Goal: Task Accomplishment & Management: Use online tool/utility

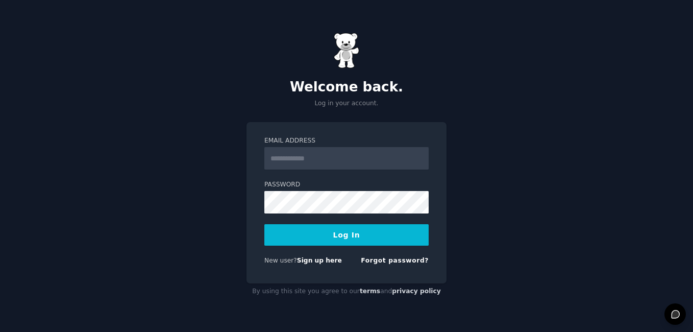
type input "**********"
drag, startPoint x: 369, startPoint y: 235, endPoint x: 338, endPoint y: 234, distance: 30.6
click at [338, 234] on button "Log In" at bounding box center [346, 234] width 164 height 21
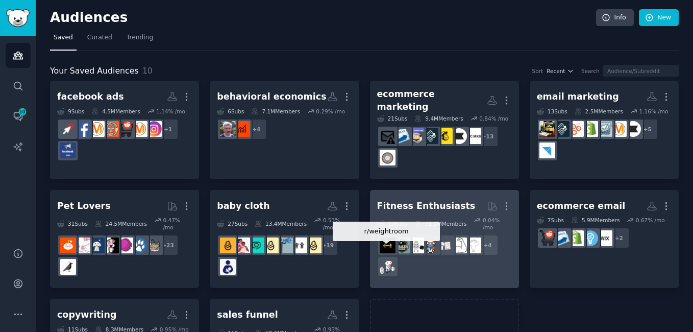
scroll to position [58, 0]
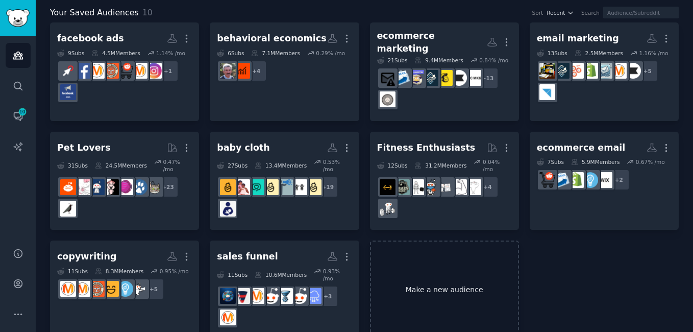
click at [442, 266] on link "Make a new audience" at bounding box center [444, 289] width 149 height 98
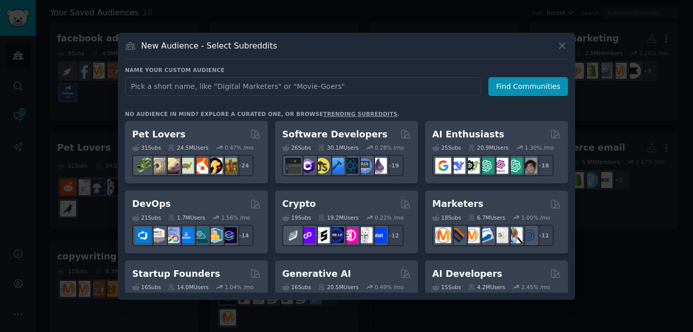
click at [313, 83] on input "text" at bounding box center [303, 86] width 356 height 19
type input "advertising"
click button "Find Communities" at bounding box center [528, 86] width 80 height 19
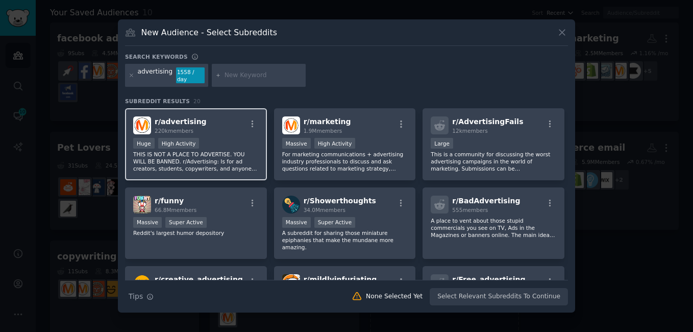
click at [229, 140] on div "Huge High Activity" at bounding box center [196, 144] width 126 height 13
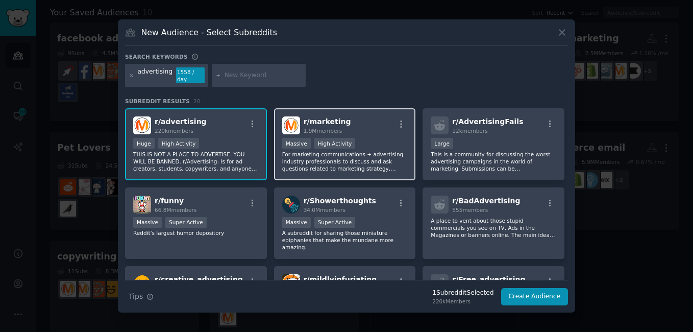
click at [366, 140] on div ">= 80th percentile for submissions / day Massive High Activity" at bounding box center [345, 144] width 126 height 13
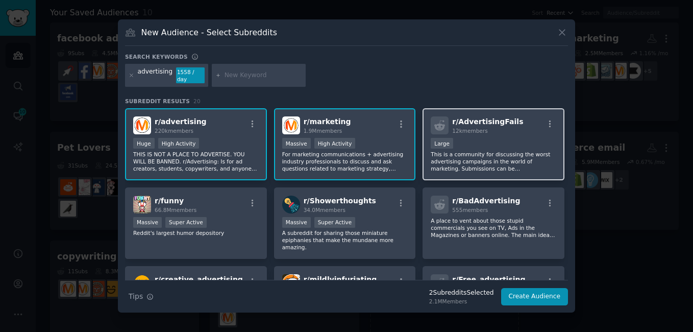
click at [481, 151] on p "This is a community for discussing the worst advertising campaigns in the world…" at bounding box center [494, 161] width 126 height 21
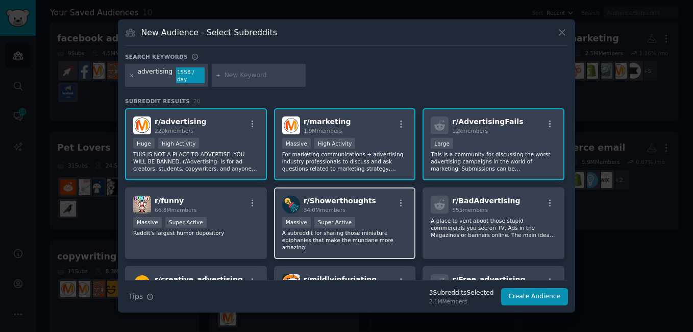
drag, startPoint x: 389, startPoint y: 212, endPoint x: 377, endPoint y: 220, distance: 14.0
click at [377, 220] on div ">= 95th percentile for submissions / day Massive Super Active" at bounding box center [345, 223] width 126 height 13
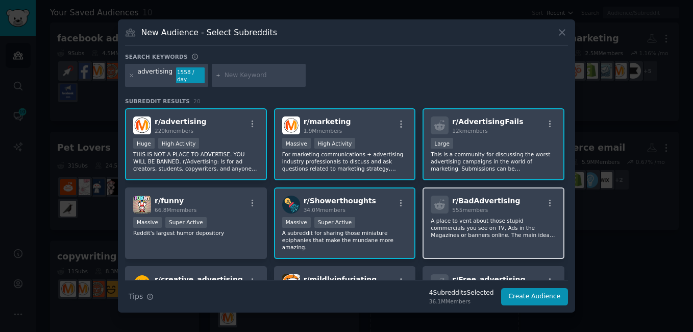
click at [521, 209] on div "r/ BadAdvertising 555 members" at bounding box center [494, 204] width 126 height 18
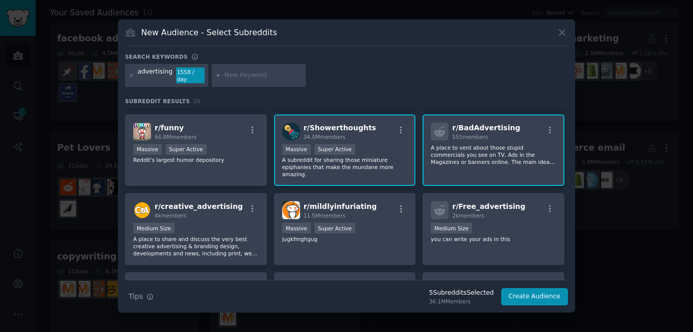
scroll to position [115, 0]
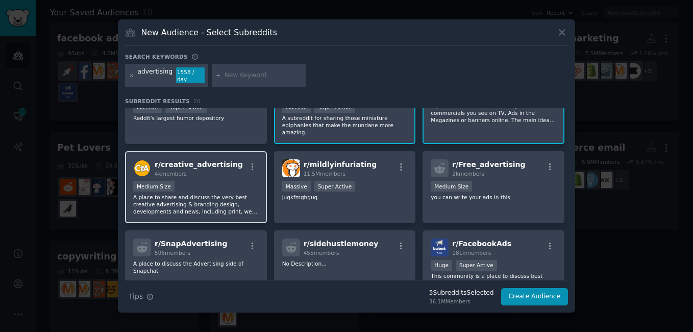
drag, startPoint x: 233, startPoint y: 182, endPoint x: 213, endPoint y: 195, distance: 23.5
click at [213, 195] on p "A place to share and discuss the very best creative advertising & branding desi…" at bounding box center [196, 203] width 126 height 21
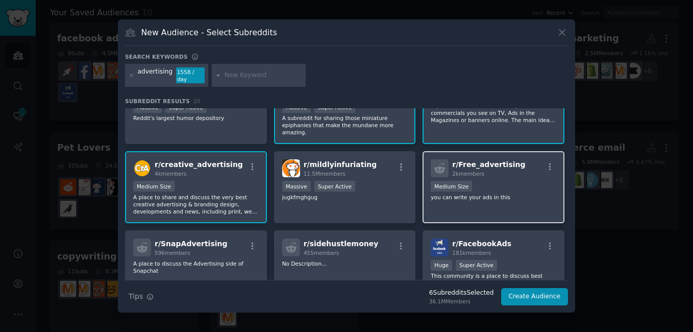
click at [517, 181] on div "1000 - 10,000 members Medium Size" at bounding box center [494, 187] width 126 height 13
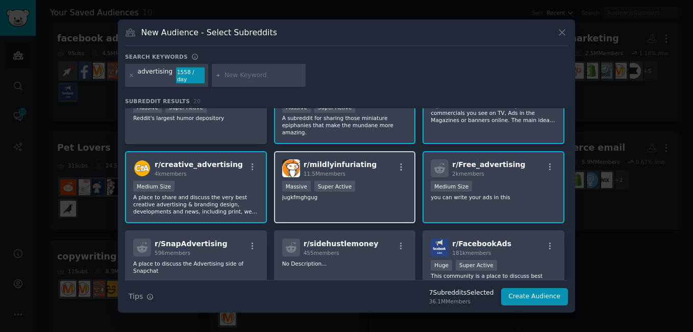
click at [382, 193] on p "jugkfmghgug" at bounding box center [345, 196] width 126 height 7
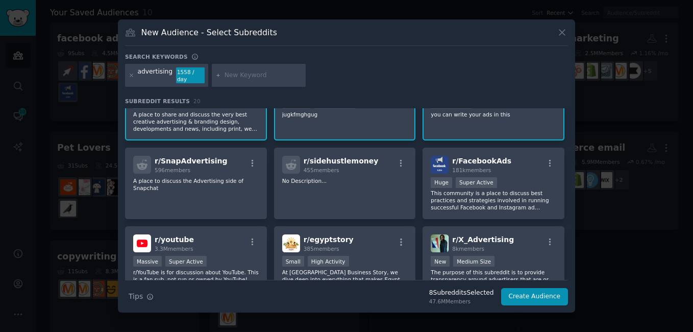
scroll to position [198, 0]
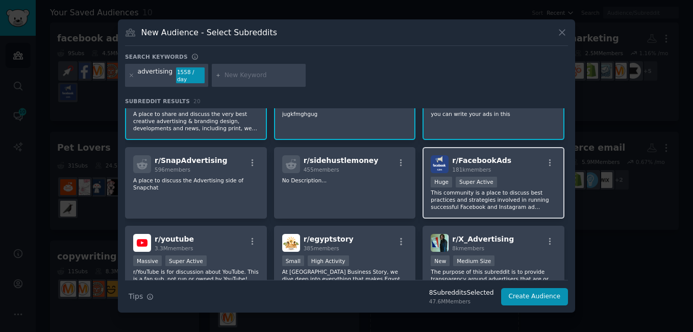
click at [511, 189] on p "This community is a place to discuss best practices and strategies involved in …" at bounding box center [494, 199] width 126 height 21
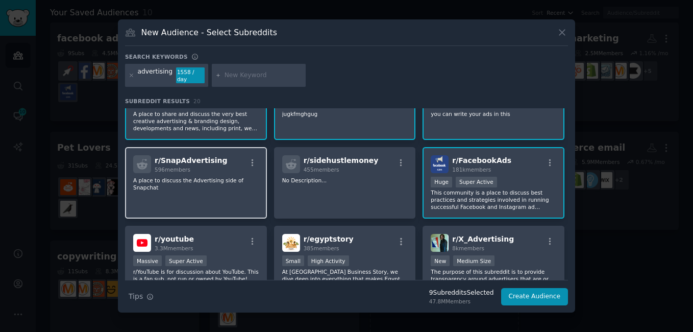
click at [230, 187] on div "r/ SnapAdvertising 596 members A place to discuss the Advertising side of Snapc…" at bounding box center [196, 183] width 142 height 72
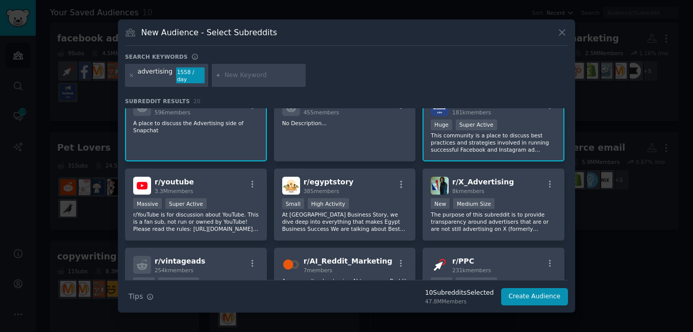
scroll to position [283, 0]
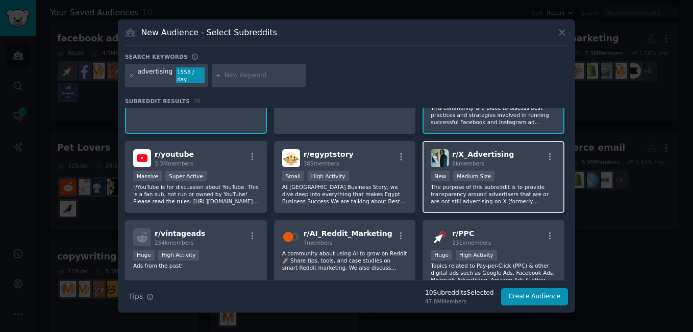
click at [544, 170] on div "New Medium Size" at bounding box center [494, 176] width 126 height 13
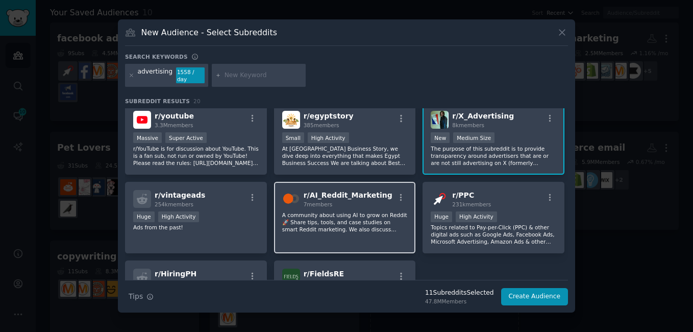
scroll to position [323, 0]
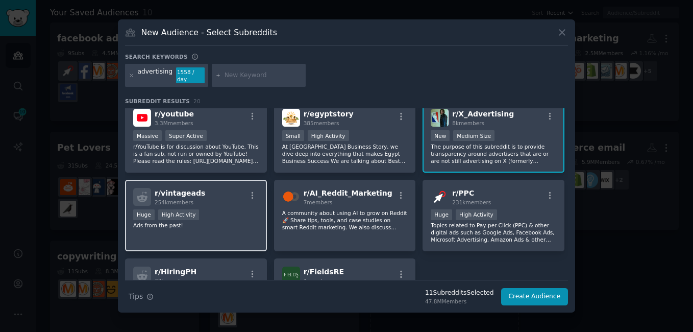
click at [246, 220] on div "r/ vintageads 254k members Huge High Activity Ads from the past!" at bounding box center [196, 216] width 142 height 72
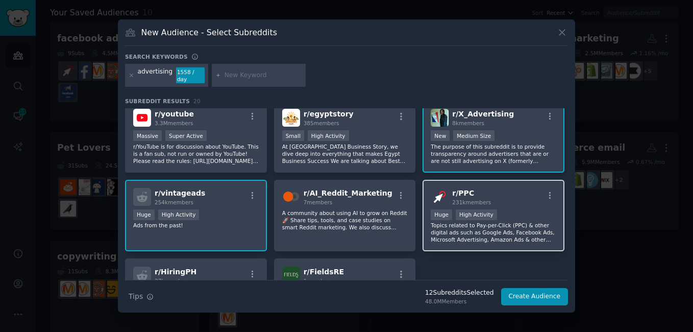
click at [516, 221] on p "Topics related to Pay-per-Click (PPC) & other digital ads such as Google Ads, F…" at bounding box center [494, 231] width 126 height 21
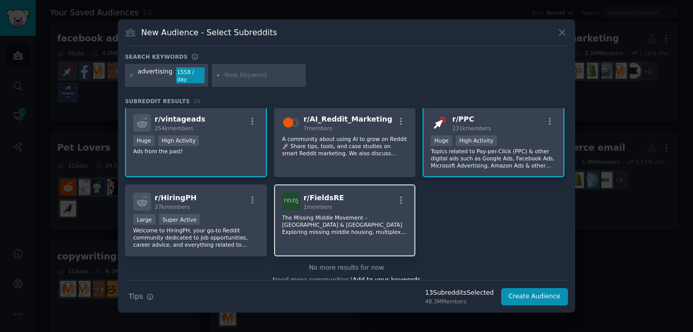
scroll to position [398, 0]
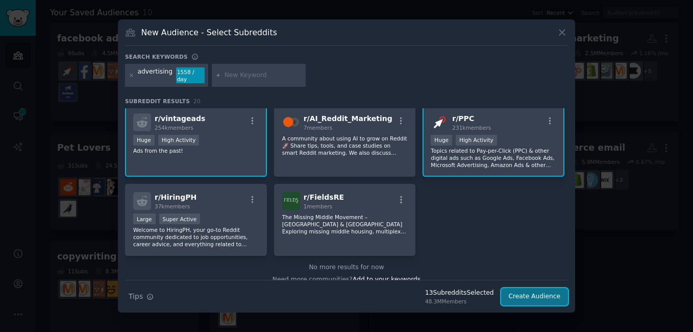
click at [535, 288] on button "Create Audience" at bounding box center [534, 296] width 67 height 17
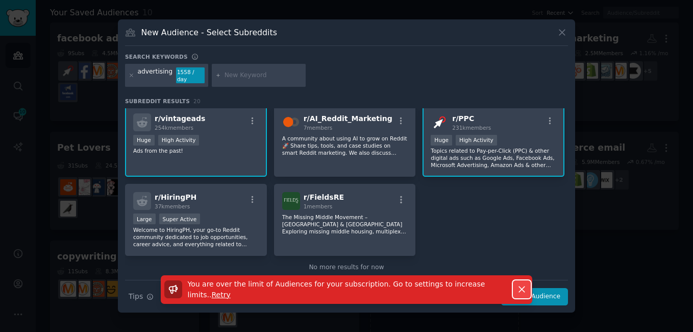
click at [519, 287] on icon "button" at bounding box center [521, 289] width 11 height 11
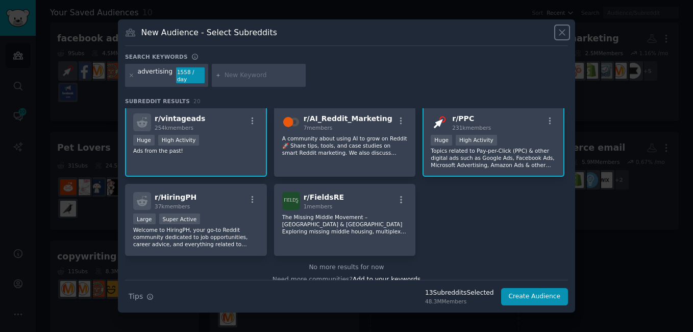
click at [560, 33] on icon at bounding box center [562, 32] width 11 height 11
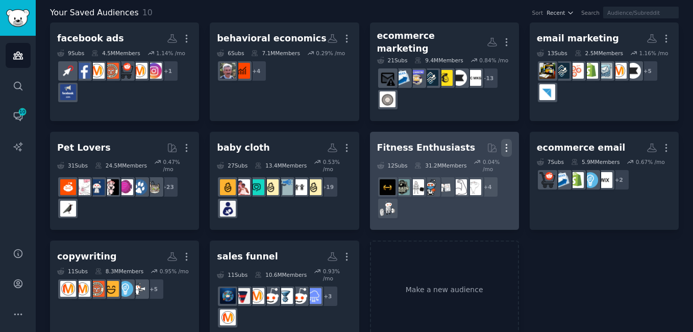
click at [503, 142] on icon "button" at bounding box center [506, 147] width 11 height 11
click at [483, 164] on p "Delete" at bounding box center [478, 169] width 23 height 11
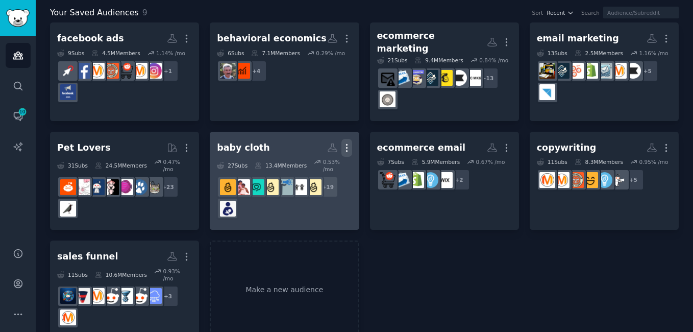
click at [345, 142] on icon "button" at bounding box center [346, 147] width 11 height 11
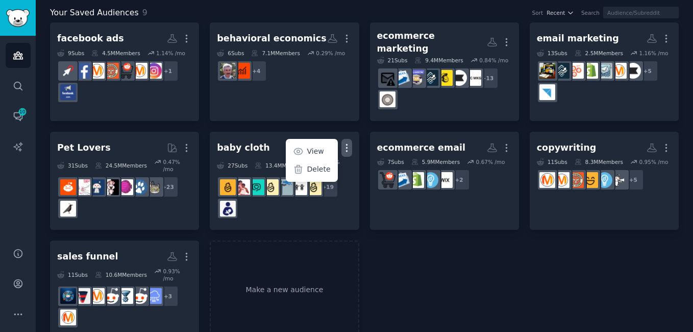
click at [366, 251] on div "facebook ads More 9 Sub s 4.5M Members 1.14 % /mo + 1 behavioral economics More…" at bounding box center [364, 180] width 629 height 316
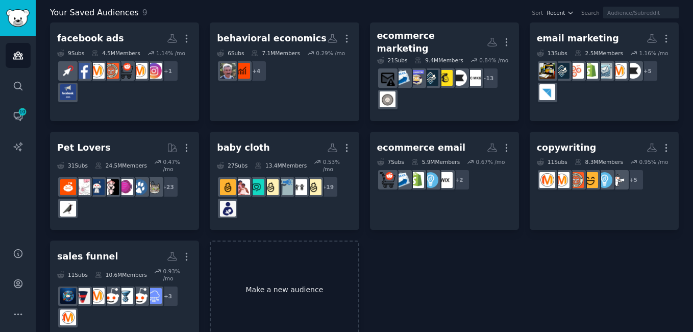
click at [267, 273] on link "Make a new audience" at bounding box center [284, 289] width 149 height 98
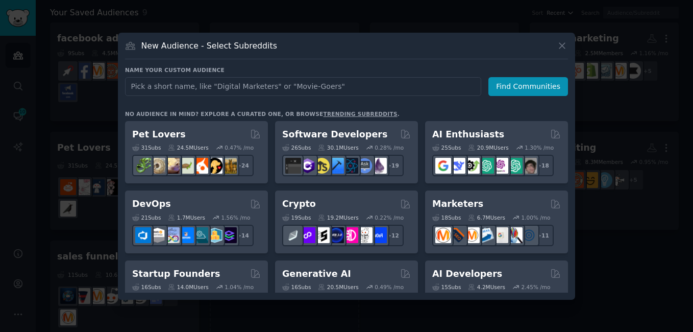
click at [323, 112] on link "trending subreddits" at bounding box center [360, 114] width 74 height 6
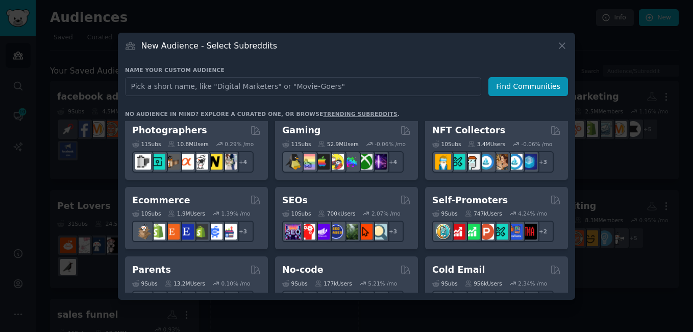
scroll to position [360, 0]
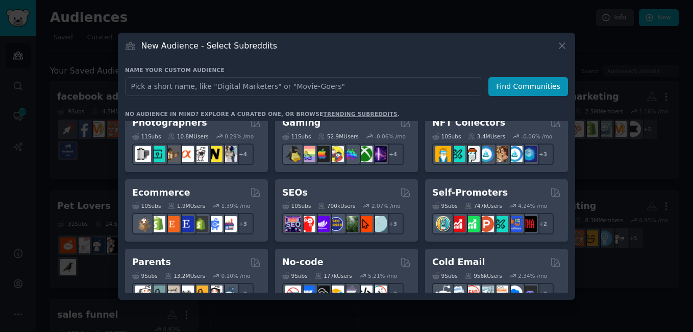
click at [369, 88] on input "text" at bounding box center [303, 86] width 356 height 19
type input "behavioral science"
click button "Find Communities" at bounding box center [528, 86] width 80 height 19
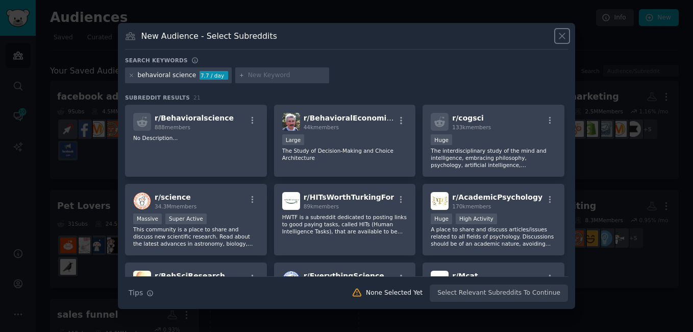
click at [562, 37] on icon at bounding box center [562, 36] width 11 height 11
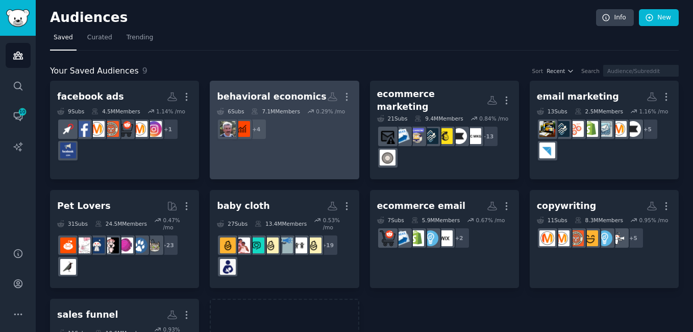
click at [286, 143] on dd "+ 4" at bounding box center [284, 129] width 135 height 29
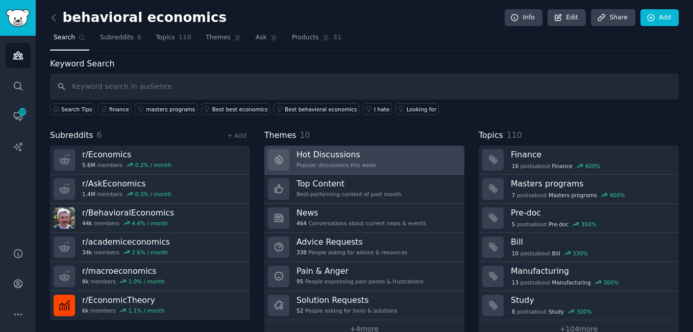
click at [370, 157] on link "Hot Discussions Popular discussions this week" at bounding box center [364, 159] width 200 height 29
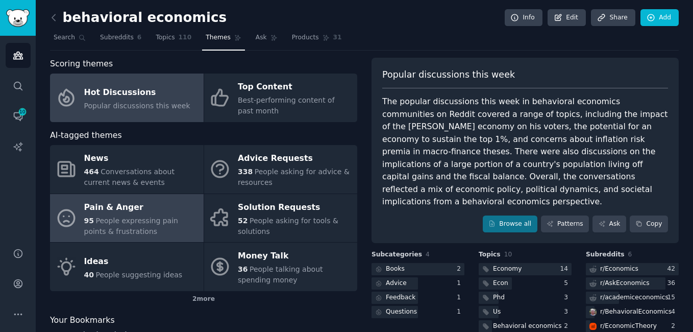
click at [150, 205] on div "Pain & Anger" at bounding box center [141, 207] width 114 height 16
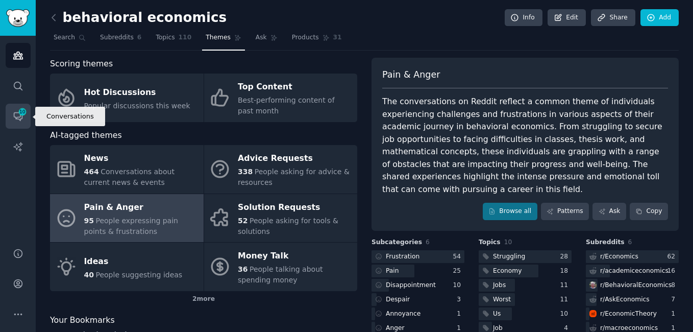
click at [16, 113] on icon "Sidebar" at bounding box center [18, 117] width 8 height 8
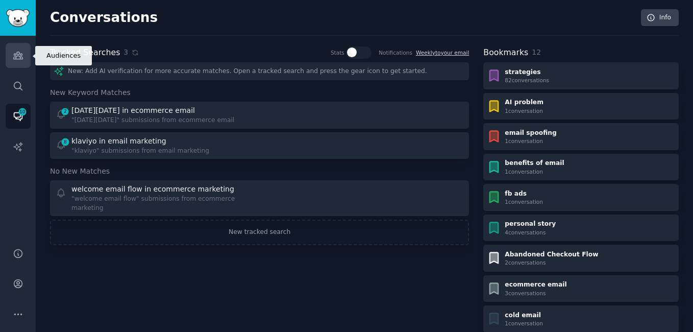
click at [19, 53] on icon "Sidebar" at bounding box center [17, 55] width 9 height 7
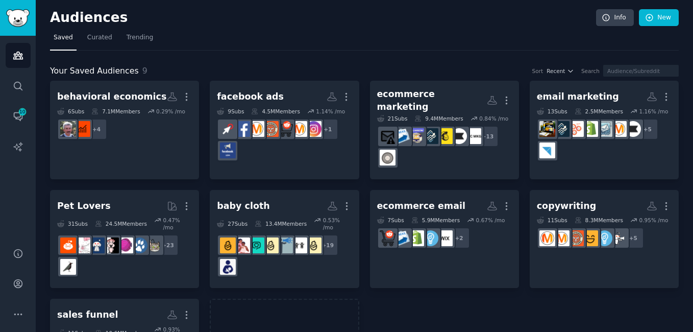
click at [362, 176] on div "behavioral economics More 6 Sub s 7.1M Members 0.29 % /mo + 4 facebook ads More…" at bounding box center [364, 239] width 629 height 316
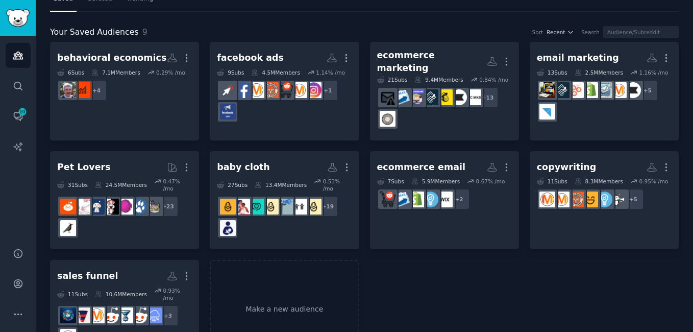
scroll to position [38, 0]
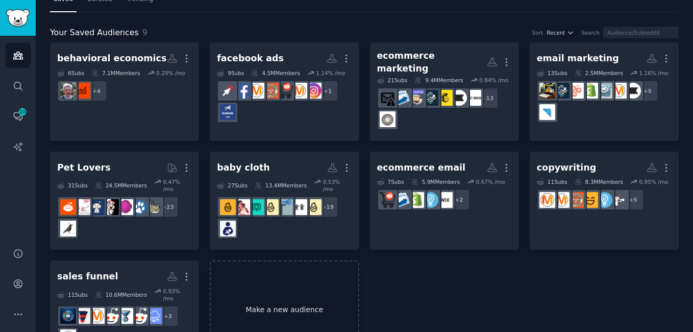
click at [282, 266] on link "Make a new audience" at bounding box center [284, 309] width 149 height 98
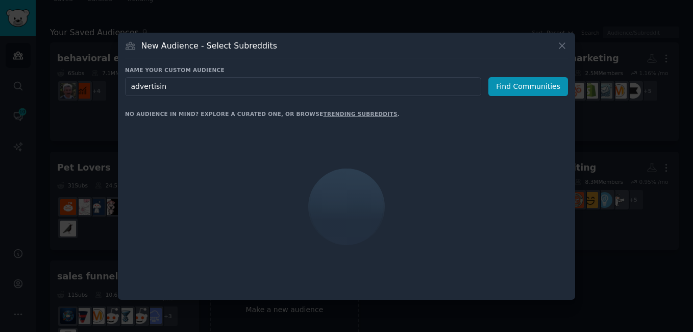
type input "advertisinf"
click button "Find Communities" at bounding box center [528, 86] width 80 height 19
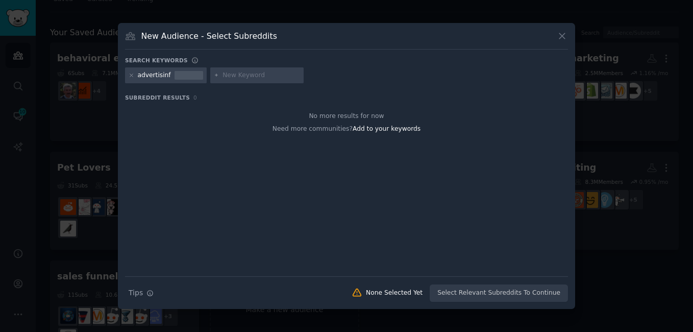
click at [163, 77] on div "advertisinf" at bounding box center [154, 75] width 33 height 9
click at [130, 72] on div at bounding box center [132, 75] width 6 height 9
click at [132, 78] on icon at bounding box center [132, 75] width 6 height 6
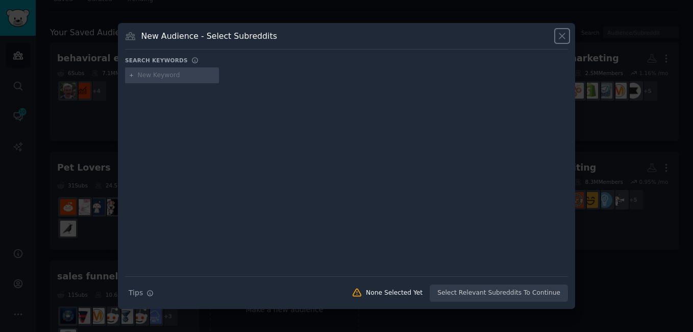
click at [561, 36] on icon at bounding box center [562, 36] width 6 height 6
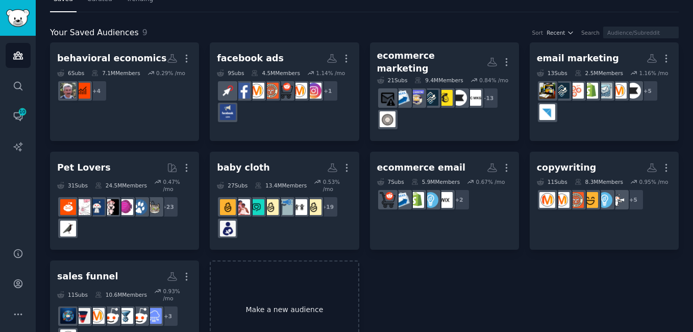
click at [258, 286] on link "Make a new audience" at bounding box center [284, 309] width 149 height 98
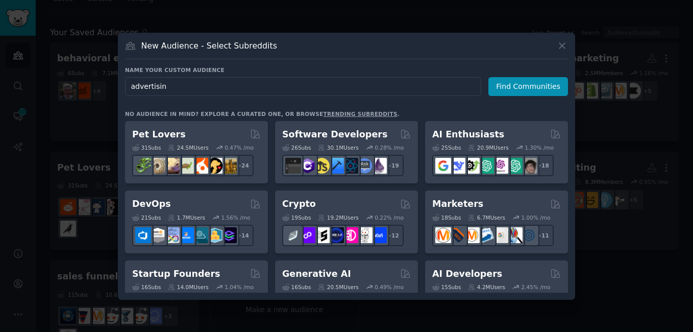
type input "advertising"
click button "Find Communities" at bounding box center [528, 86] width 80 height 19
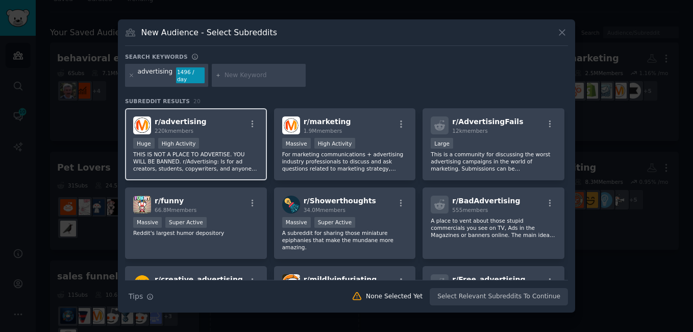
click at [221, 151] on p "THIS IS NOT A PLACE TO ADVERTISE. YOU WILL BE BANNED. r/Advertising: Is for ad …" at bounding box center [196, 161] width 126 height 21
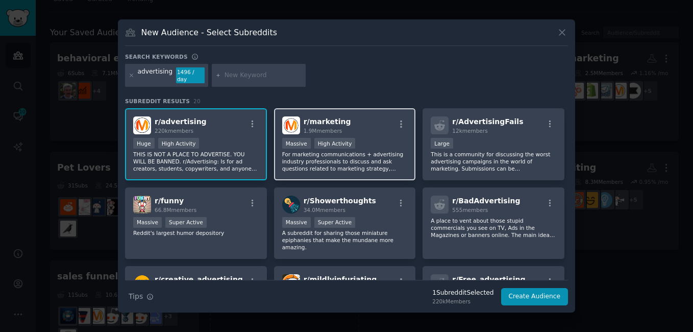
click at [329, 151] on p "For marketing communications + advertising industry professionals to discuss an…" at bounding box center [345, 161] width 126 height 21
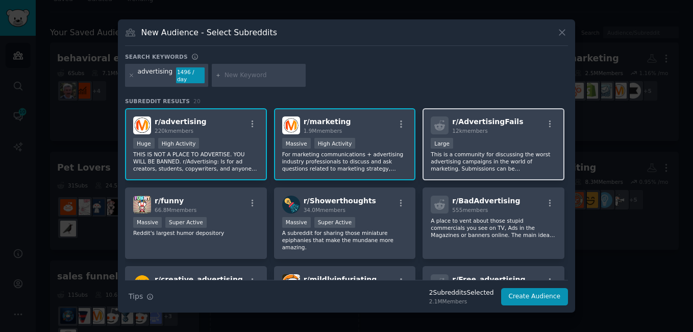
click at [455, 152] on p "This is a community for discussing the worst advertising campaigns in the world…" at bounding box center [494, 161] width 126 height 21
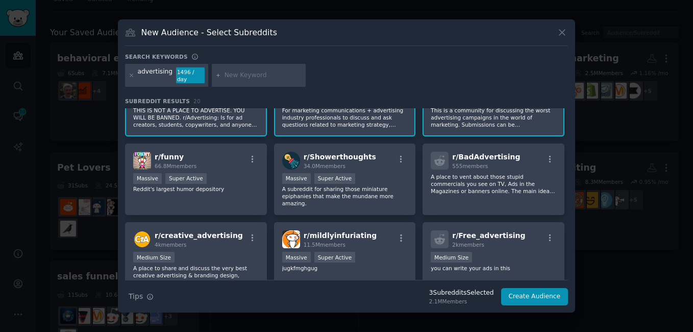
scroll to position [44, 0]
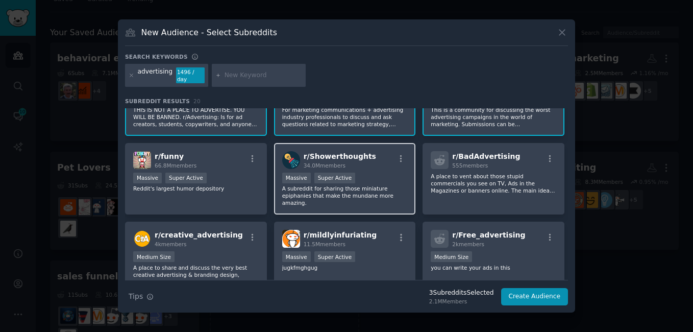
click at [392, 187] on p "A subreddit for sharing those miniature epiphanies that make the mundane more a…" at bounding box center [345, 195] width 126 height 21
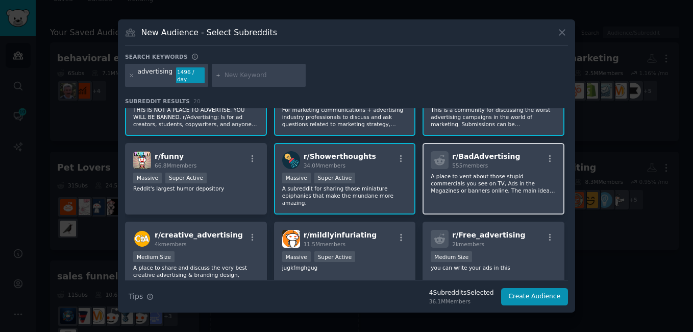
click at [480, 180] on p "A place to vent about those stupid commercials you see on TV, Ads in the Magazi…" at bounding box center [494, 182] width 126 height 21
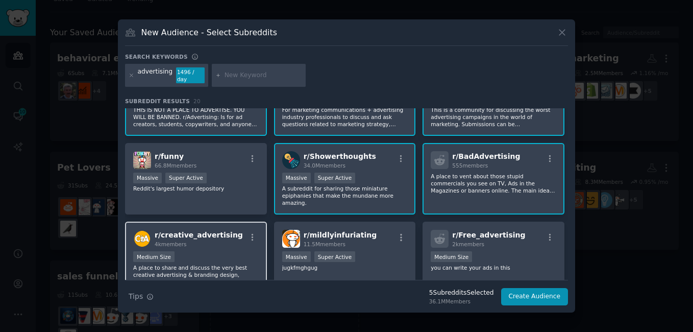
click at [222, 264] on p "A place to share and discuss the very best creative advertising & branding desi…" at bounding box center [196, 274] width 126 height 21
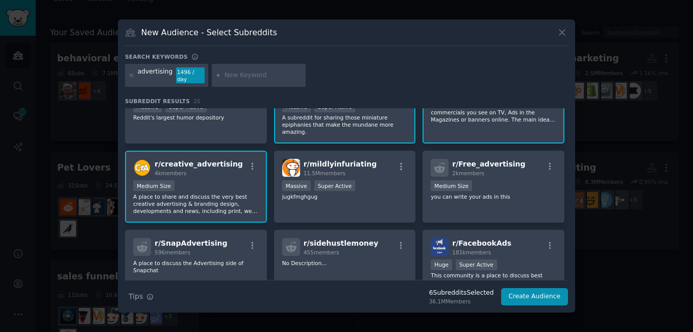
scroll to position [115, 0]
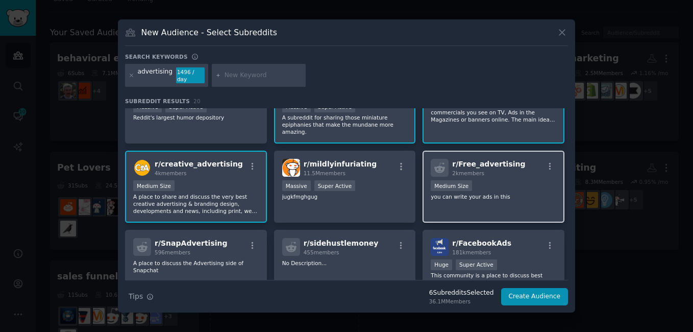
click at [478, 193] on p "you can write your ads in this" at bounding box center [494, 196] width 126 height 7
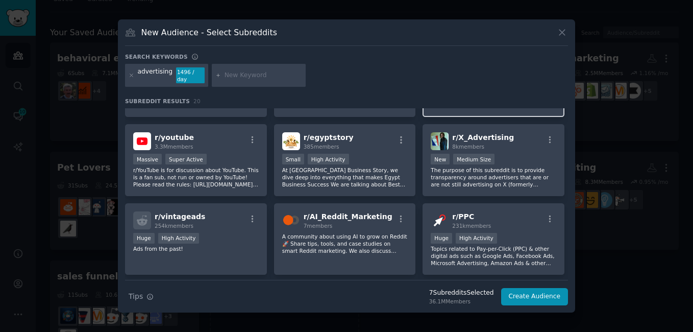
scroll to position [303, 0]
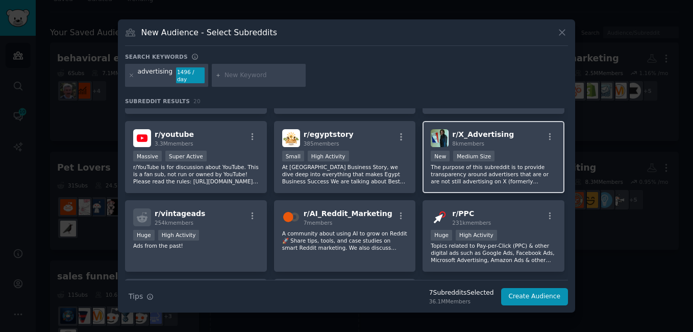
click at [452, 163] on p "The purpose of this subreddit is to provide transparency around advertisers tha…" at bounding box center [494, 173] width 126 height 21
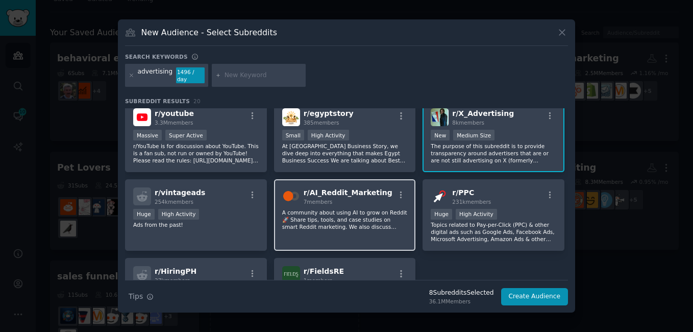
scroll to position [324, 0]
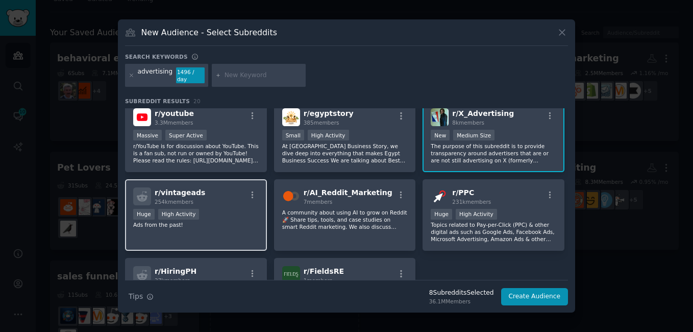
click at [228, 221] on p "Ads from the past!" at bounding box center [196, 224] width 126 height 7
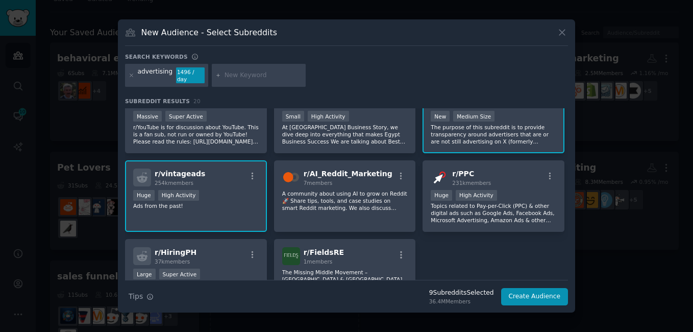
scroll to position [343, 0]
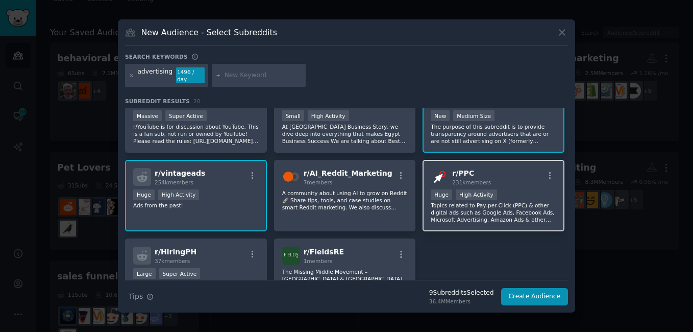
click at [459, 204] on p "Topics related to Pay-per-Click (PPC) & other digital ads such as Google Ads, F…" at bounding box center [494, 212] width 126 height 21
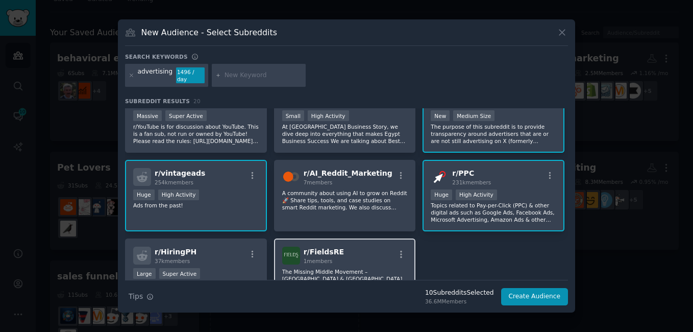
scroll to position [399, 0]
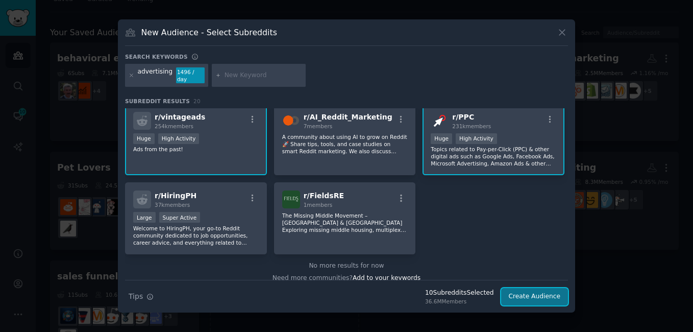
click at [528, 290] on button "Create Audience" at bounding box center [534, 296] width 67 height 17
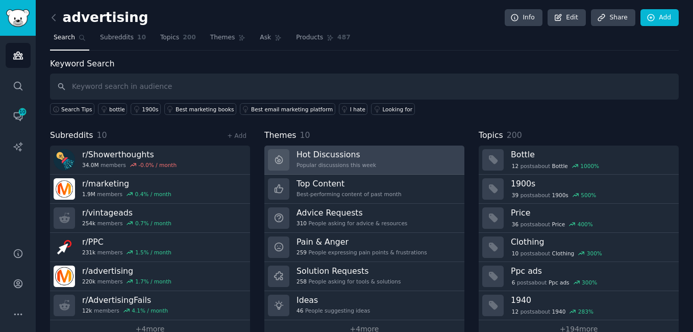
click at [360, 162] on div "Popular discussions this week" at bounding box center [336, 164] width 80 height 7
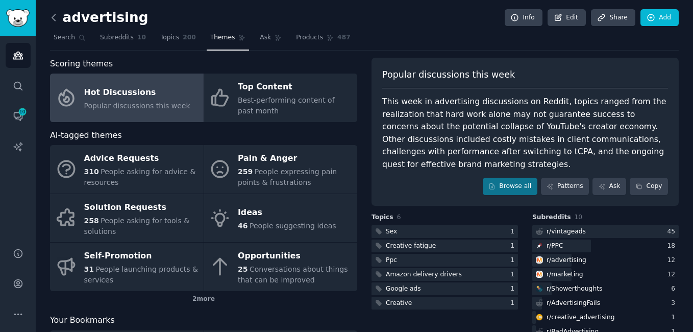
click at [52, 18] on icon at bounding box center [53, 17] width 3 height 6
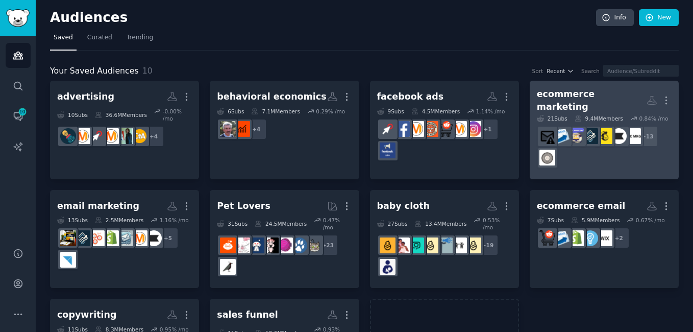
click at [576, 159] on div "+ 13" at bounding box center [604, 147] width 135 height 43
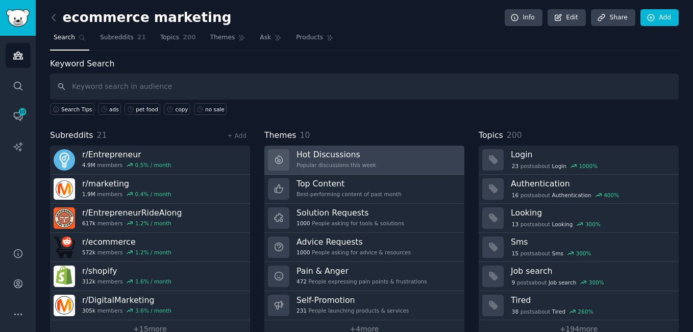
click at [373, 157] on link "Hot Discussions Popular discussions this week" at bounding box center [364, 159] width 200 height 29
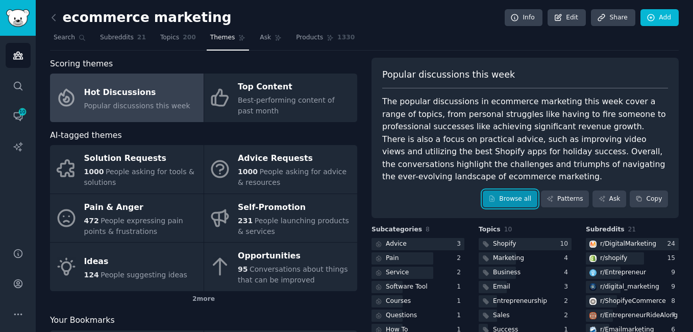
click at [517, 190] on link "Browse all" at bounding box center [510, 198] width 55 height 17
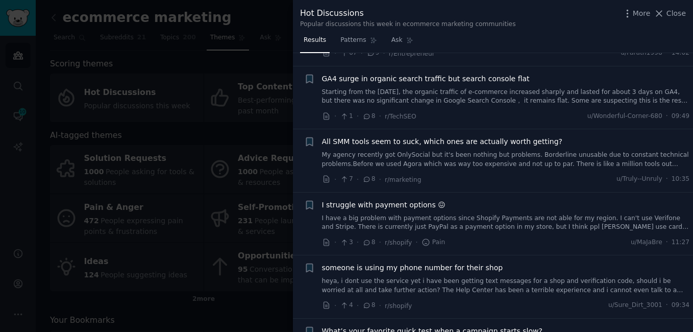
scroll to position [1958, 0]
